Goal: Find specific page/section: Find specific page/section

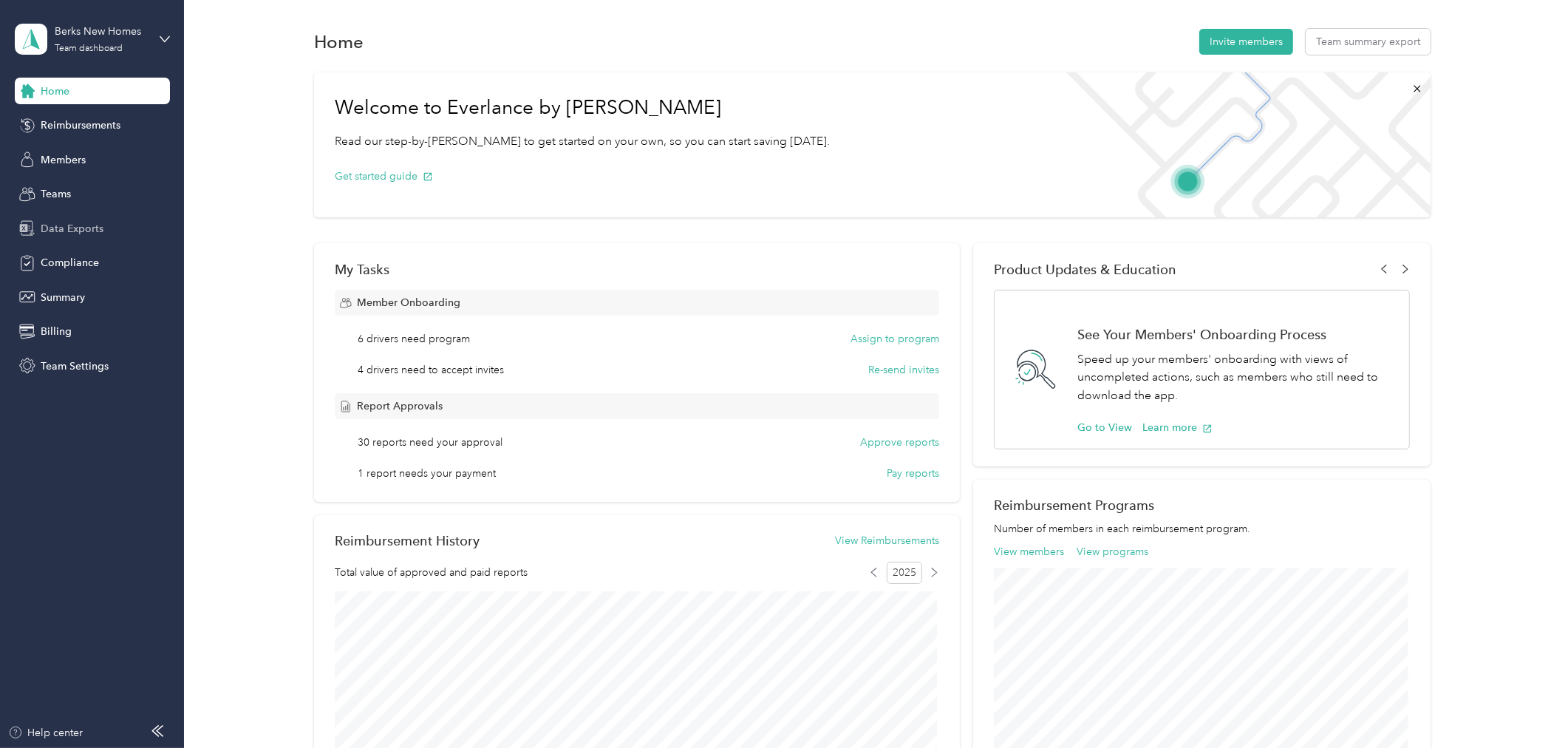
scroll to position [551, 0]
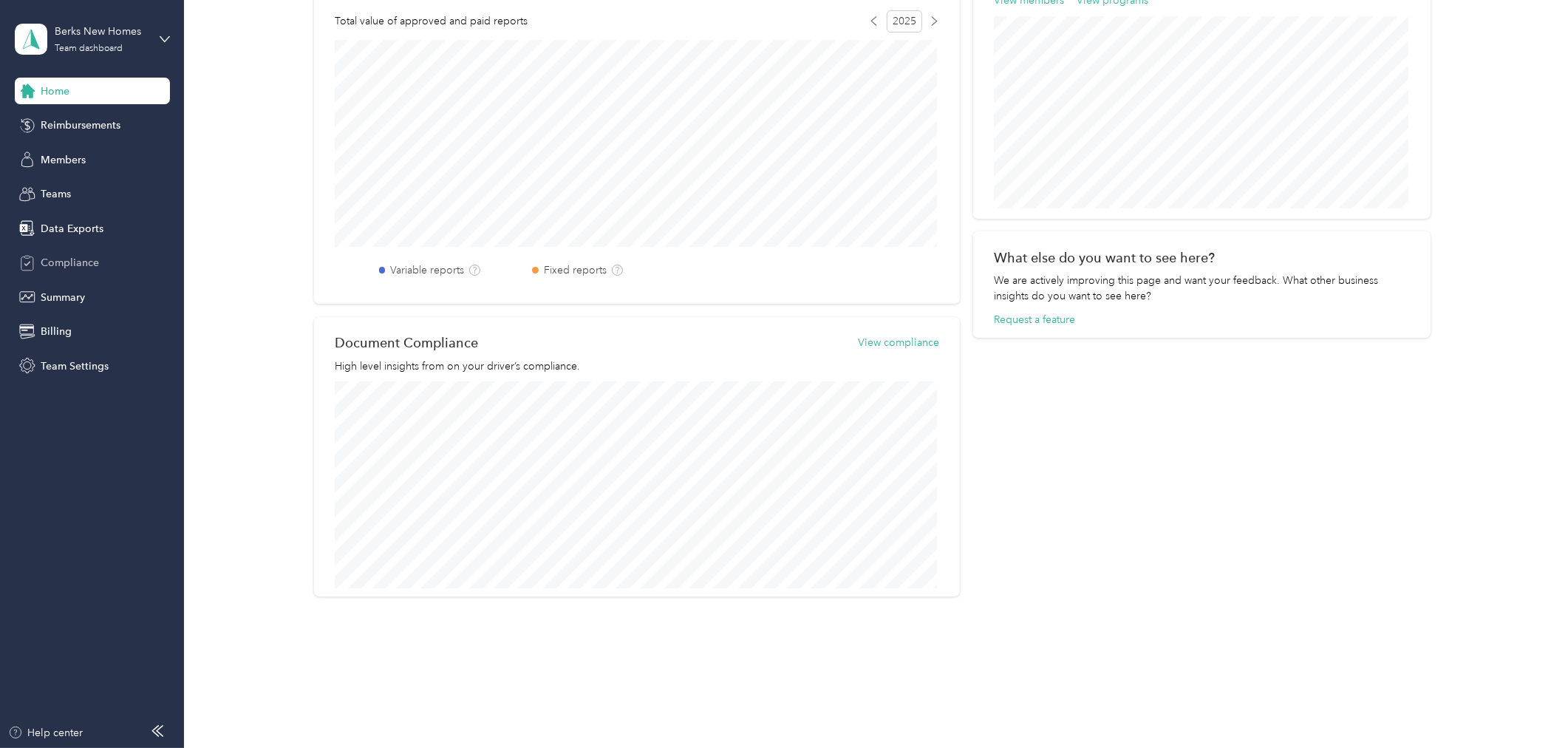
click at [69, 259] on span "Compliance" at bounding box center [69, 262] width 58 height 15
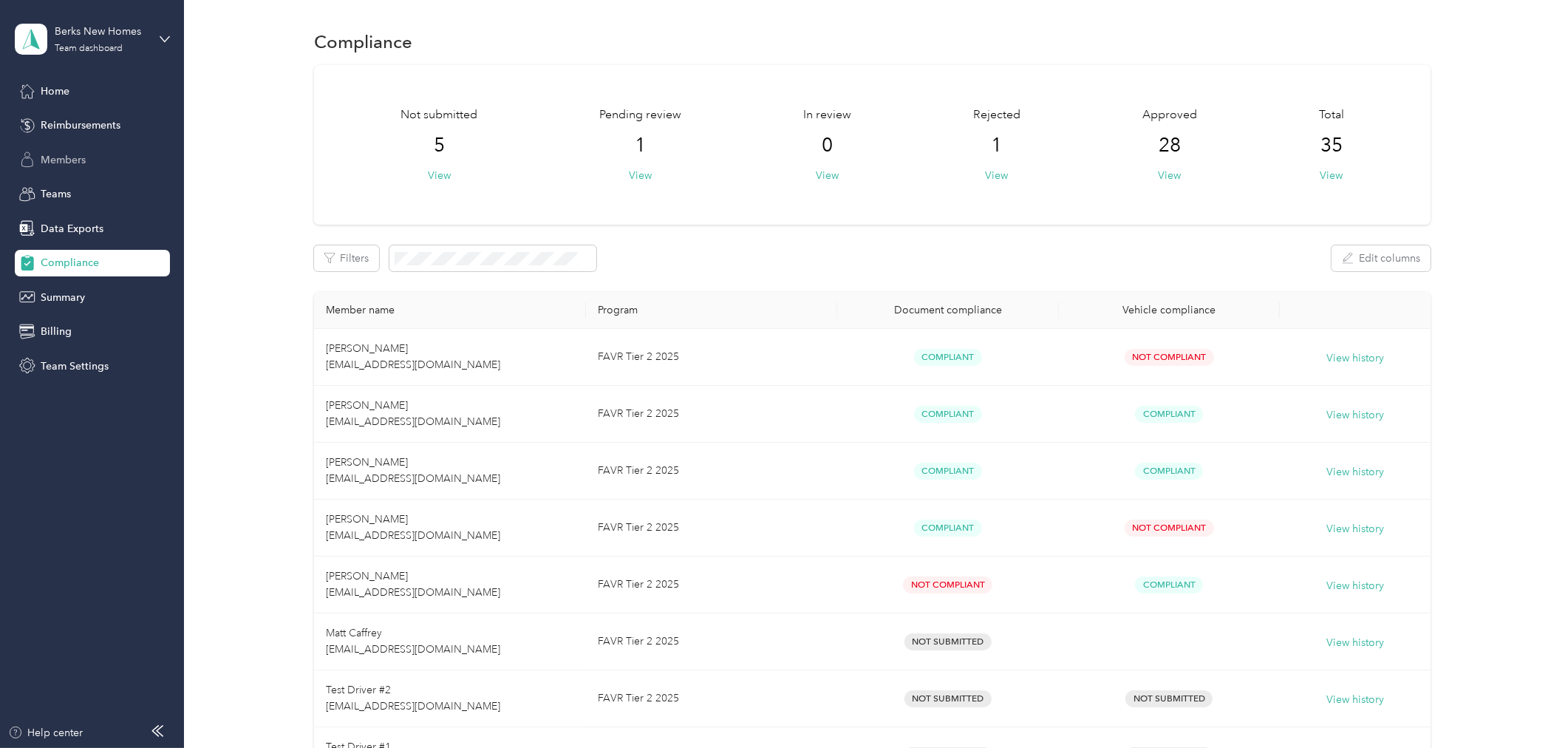
click at [66, 161] on span "Members" at bounding box center [63, 160] width 45 height 15
